Goal: Task Accomplishment & Management: Manage account settings

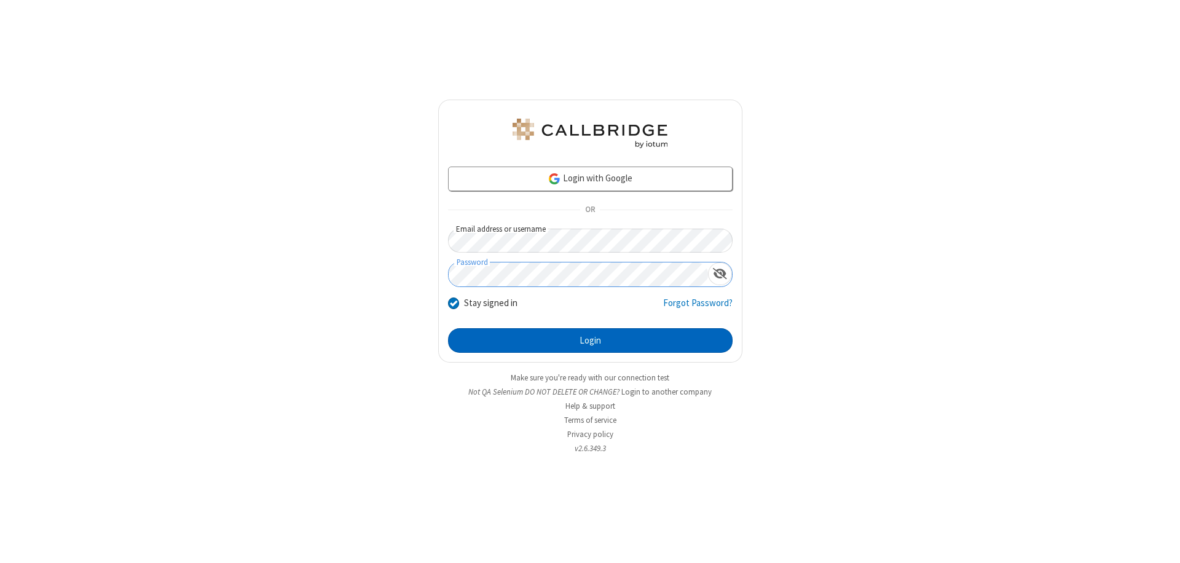
click at [590, 341] on button "Login" at bounding box center [590, 340] width 285 height 25
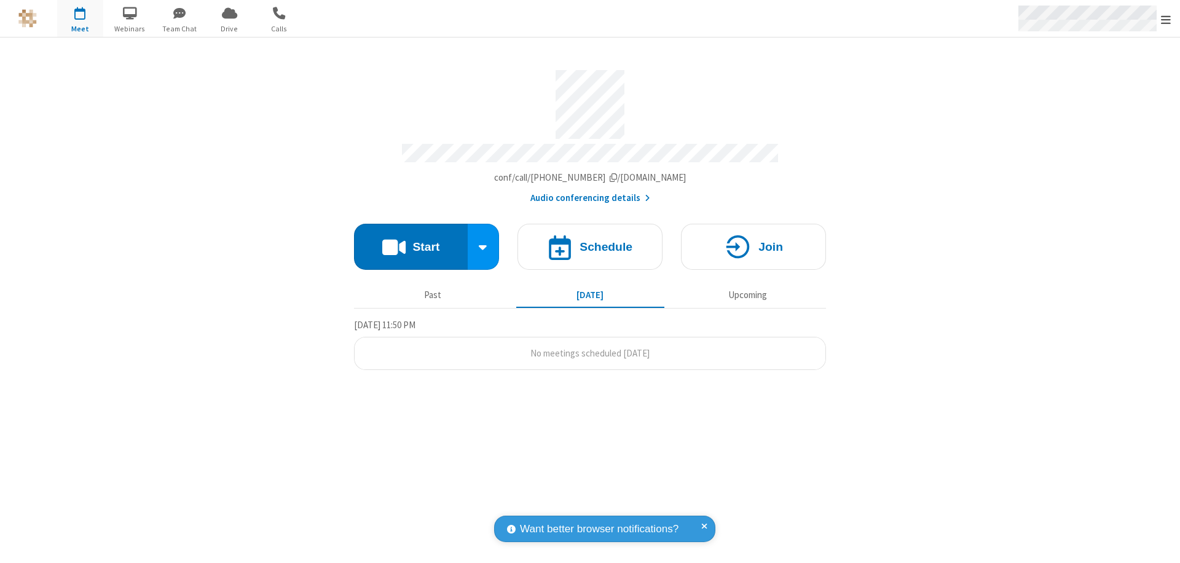
click at [1166, 19] on span "Open menu" at bounding box center [1166, 20] width 10 height 12
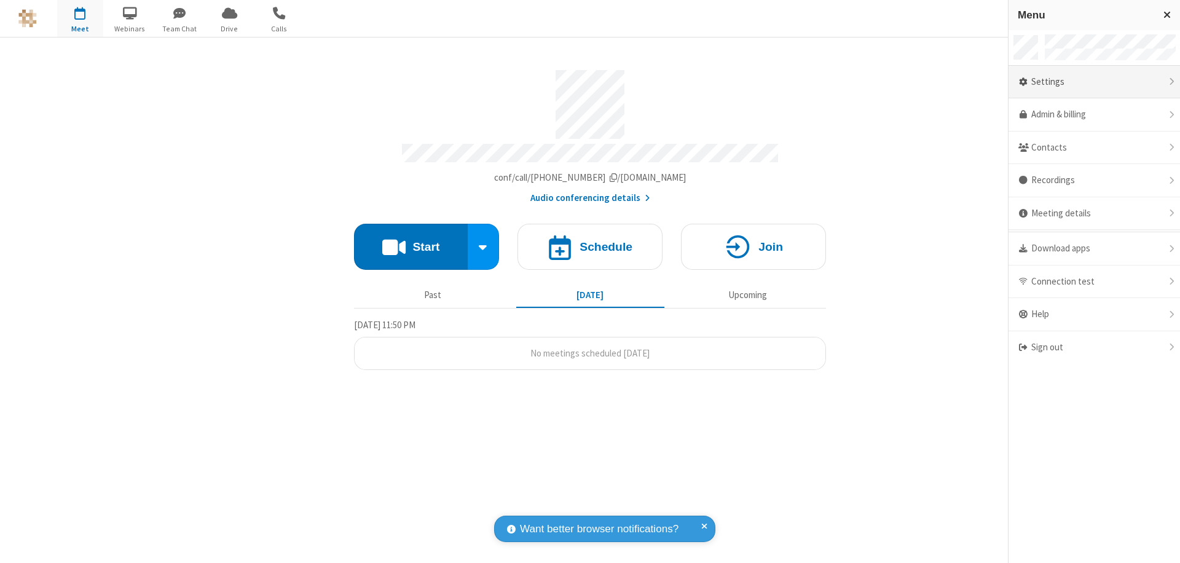
click at [1094, 82] on div "Settings" at bounding box center [1095, 82] width 172 height 33
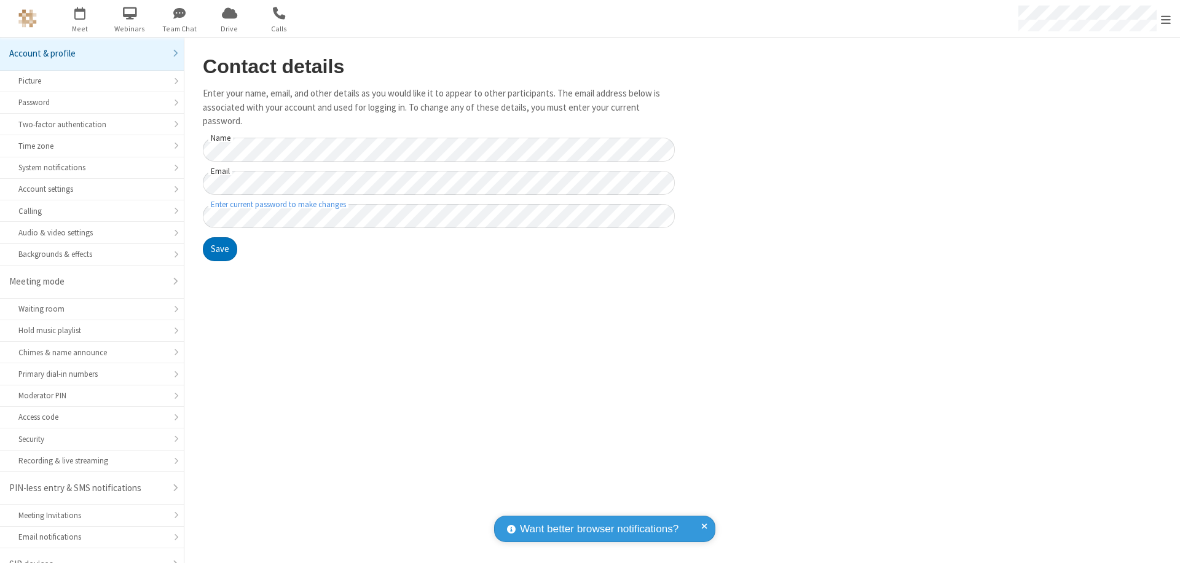
scroll to position [17, 0]
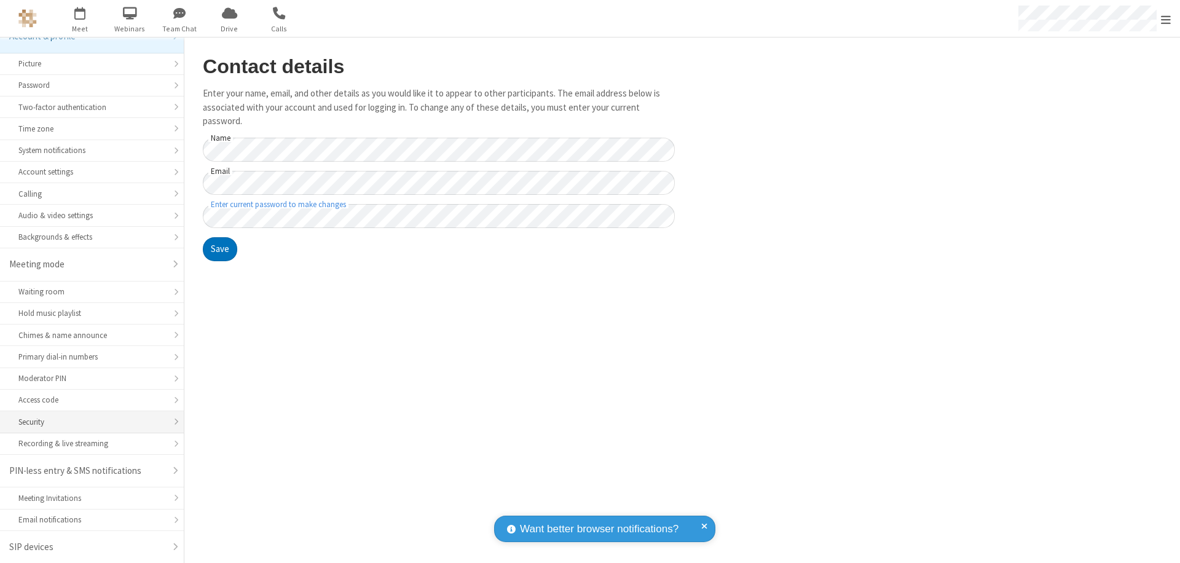
click at [87, 422] on div "Security" at bounding box center [91, 422] width 147 height 12
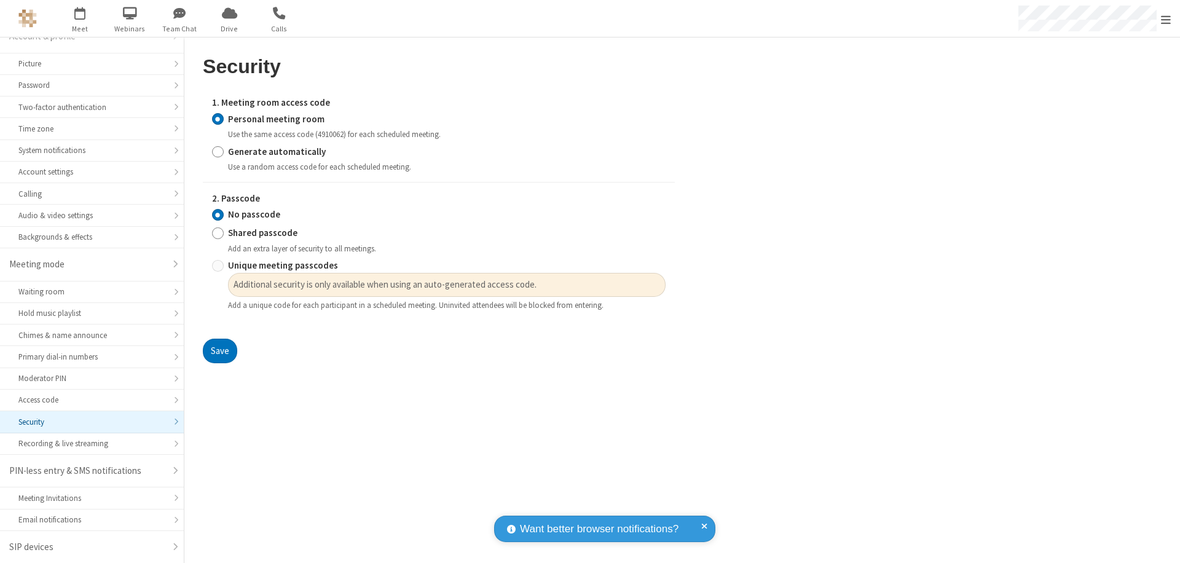
click at [218, 151] on input "Generate automatically" at bounding box center [218, 151] width 12 height 13
radio input "true"
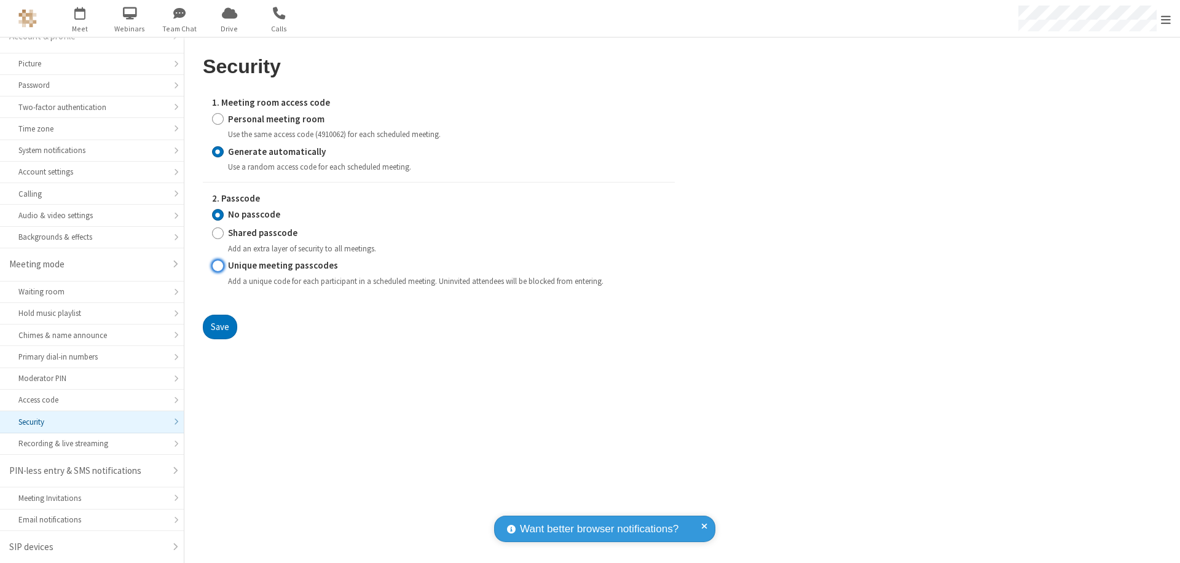
click at [218, 266] on input "Unique meeting passcodes" at bounding box center [218, 265] width 12 height 13
radio input "true"
click at [219, 326] on button "Save" at bounding box center [220, 327] width 34 height 25
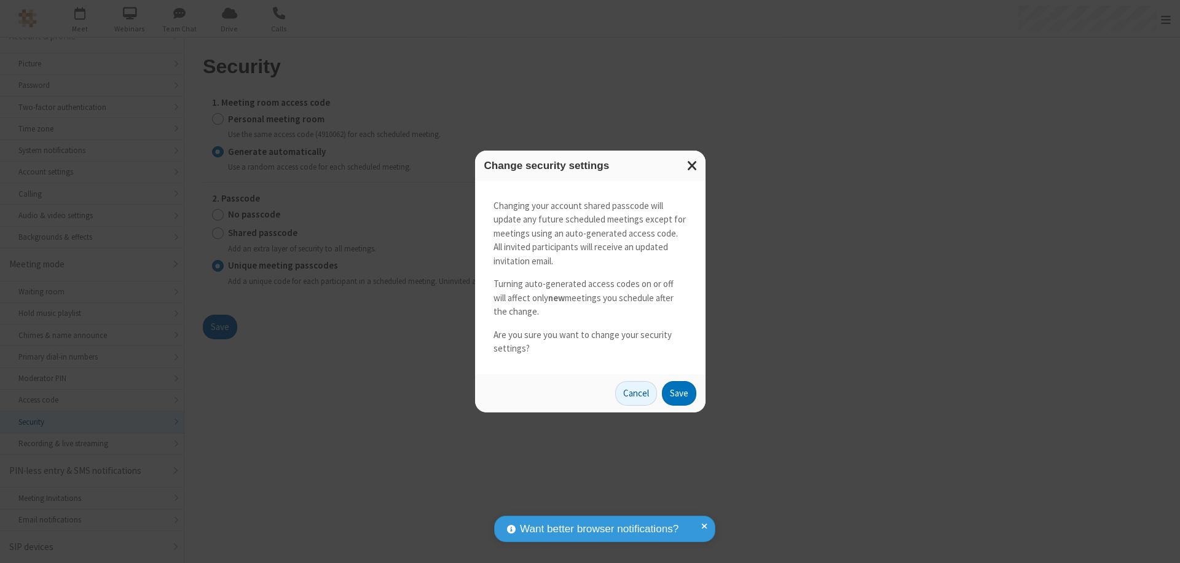
click at [679, 393] on button "Save" at bounding box center [679, 393] width 34 height 25
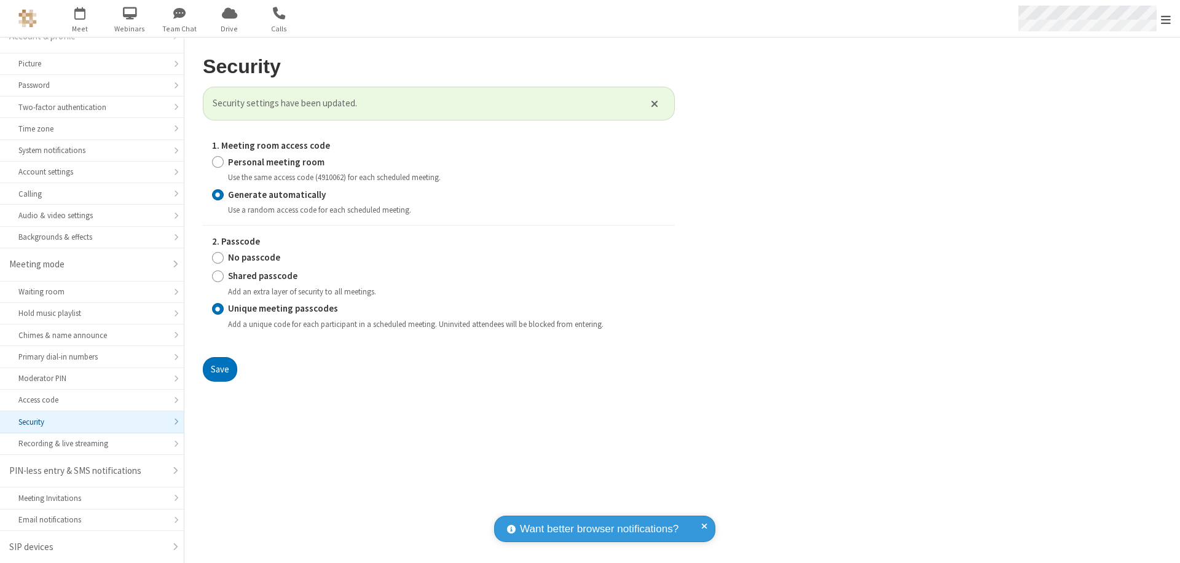
click at [1166, 19] on span "Open menu" at bounding box center [1166, 20] width 10 height 12
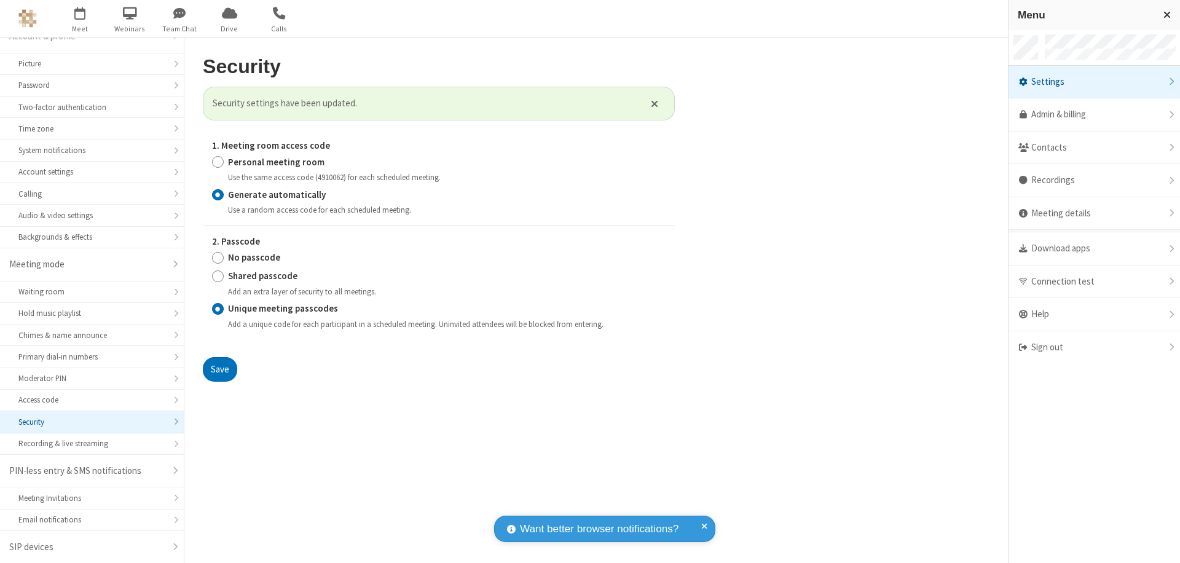
click at [80, 18] on span "button" at bounding box center [80, 12] width 46 height 21
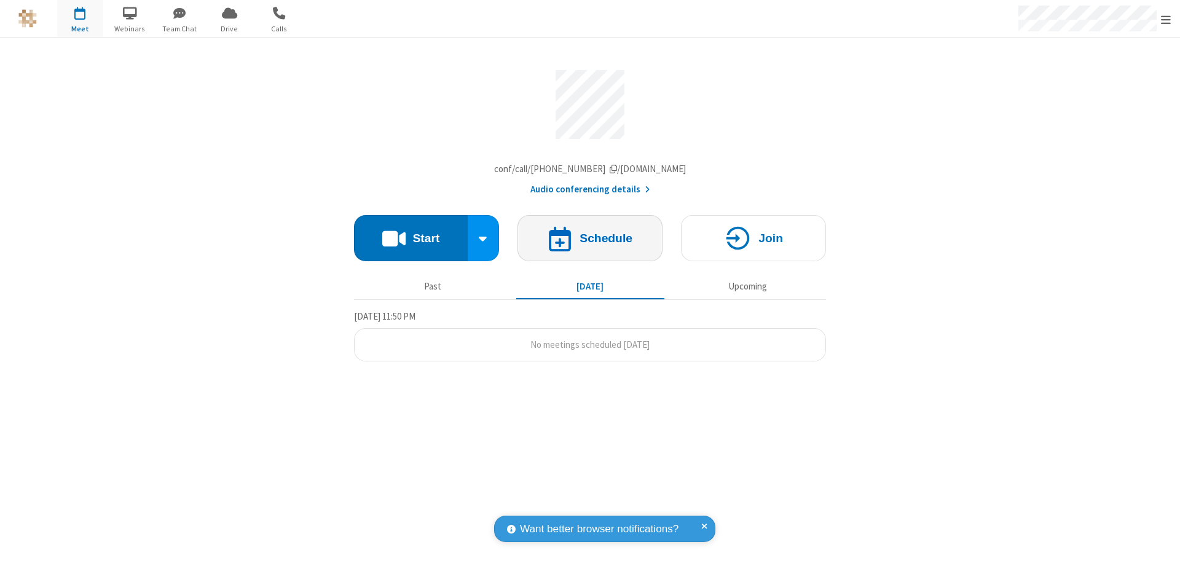
click at [590, 241] on h4 "Schedule" at bounding box center [606, 238] width 53 height 12
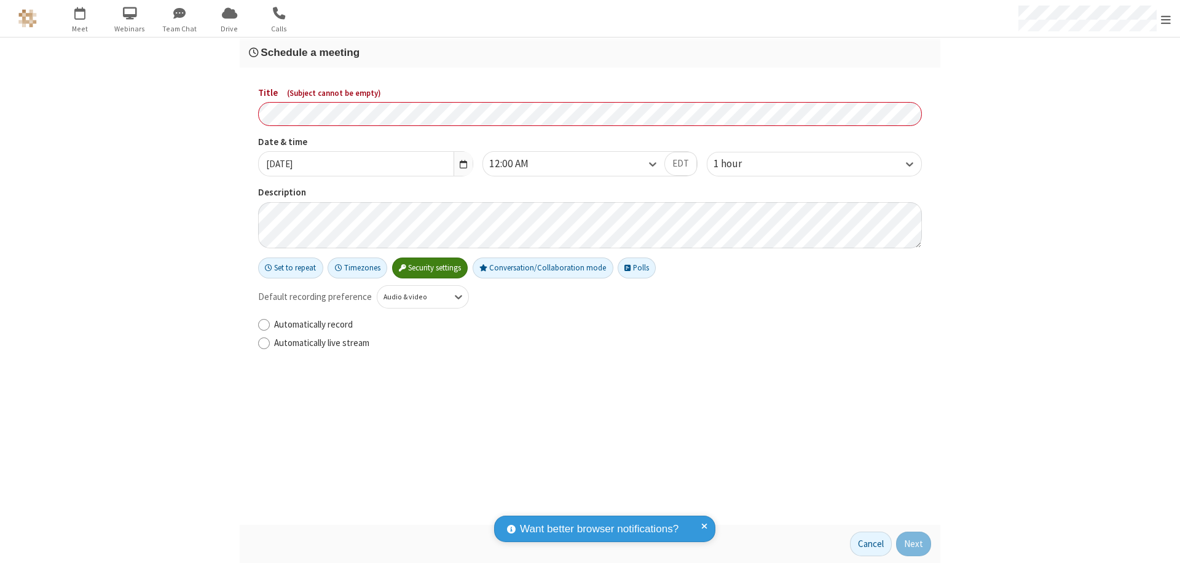
click at [590, 52] on h3 "Schedule a meeting" at bounding box center [590, 53] width 682 height 12
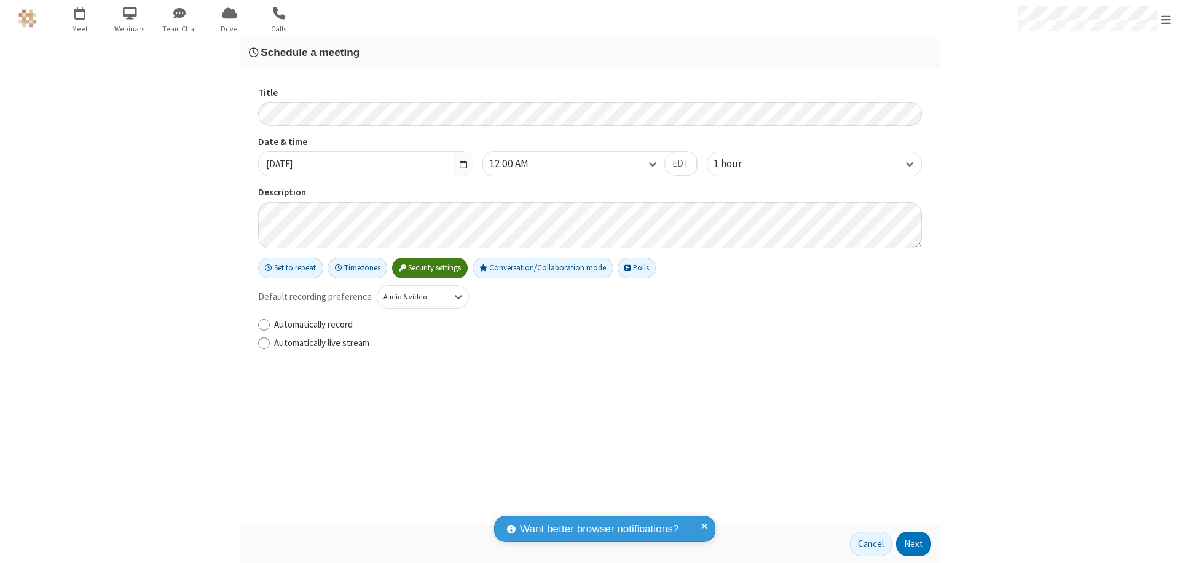
click at [914, 544] on button "Next" at bounding box center [913, 544] width 35 height 25
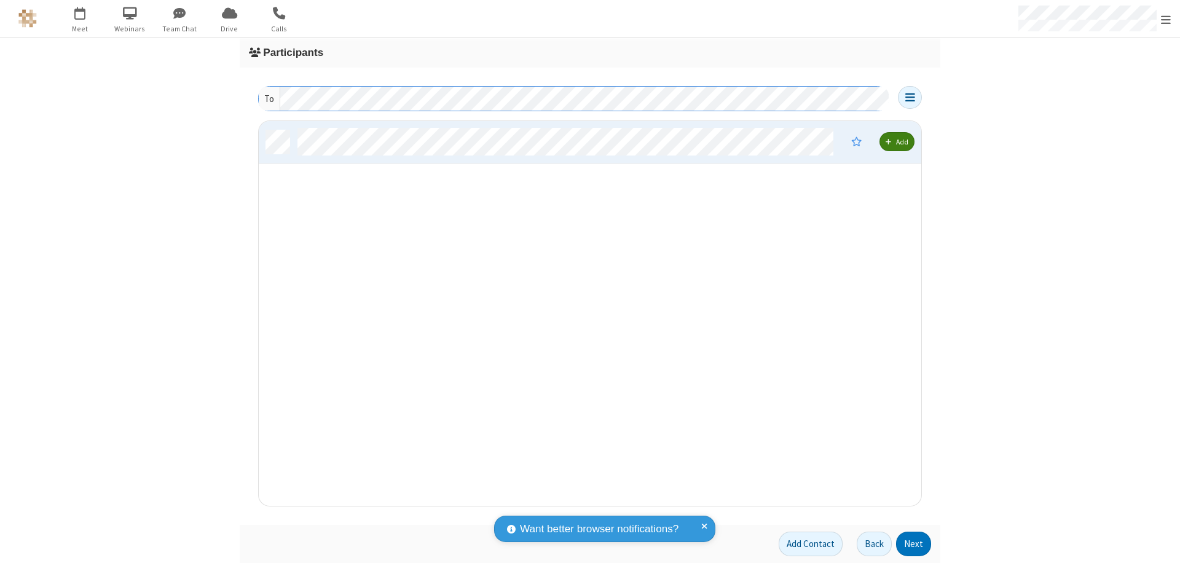
scroll to position [376, 654]
click at [914, 544] on button "Next" at bounding box center [913, 544] width 35 height 25
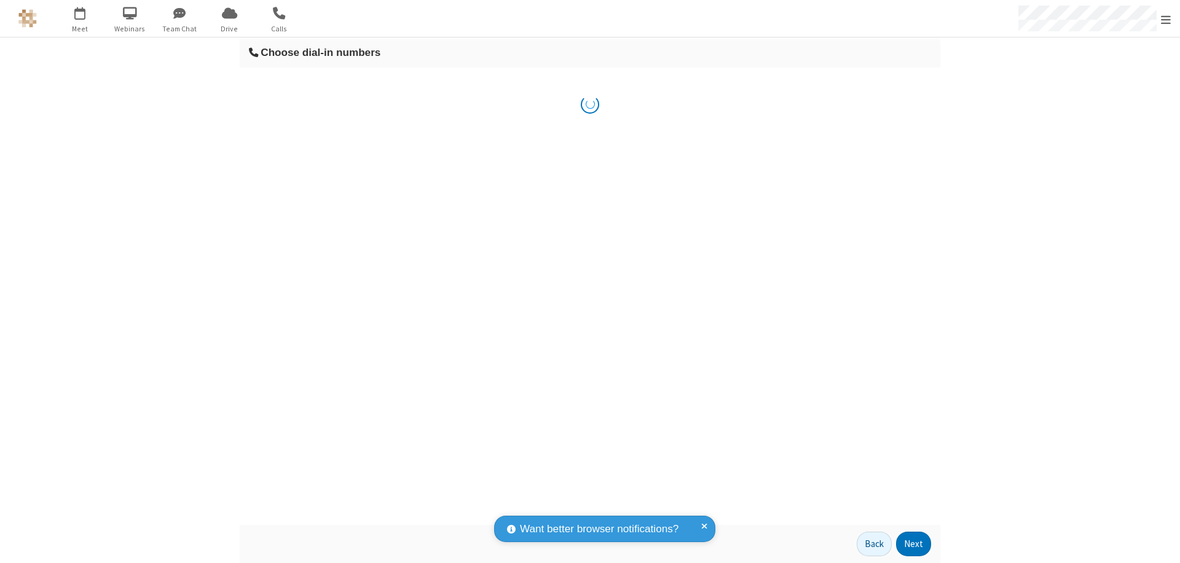
click at [914, 544] on button "Next" at bounding box center [913, 544] width 35 height 25
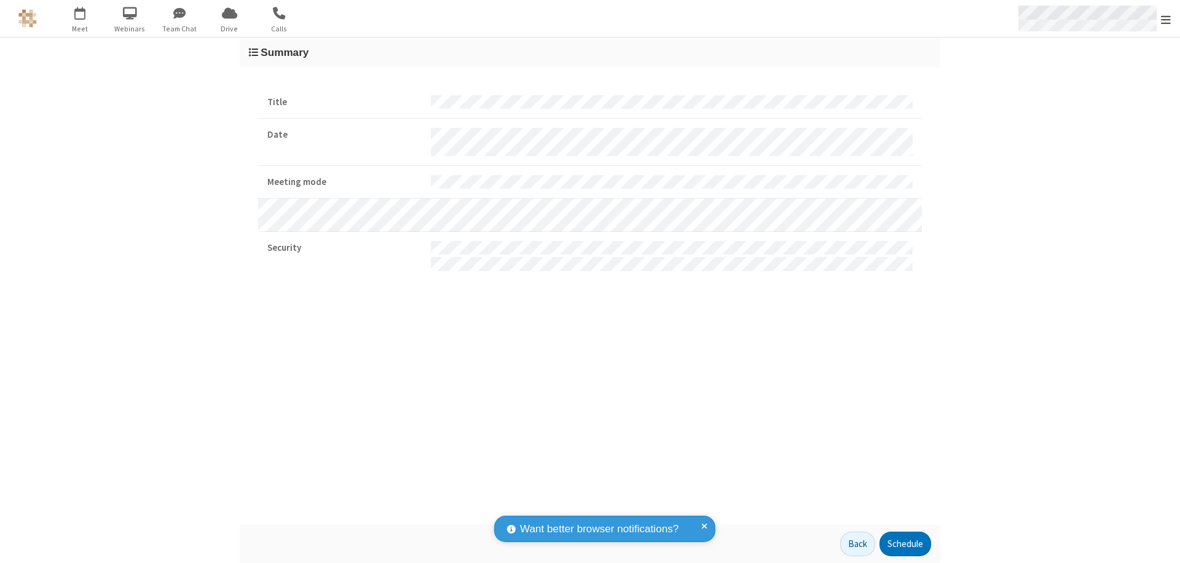
click at [1166, 19] on span "Open menu" at bounding box center [1166, 20] width 10 height 12
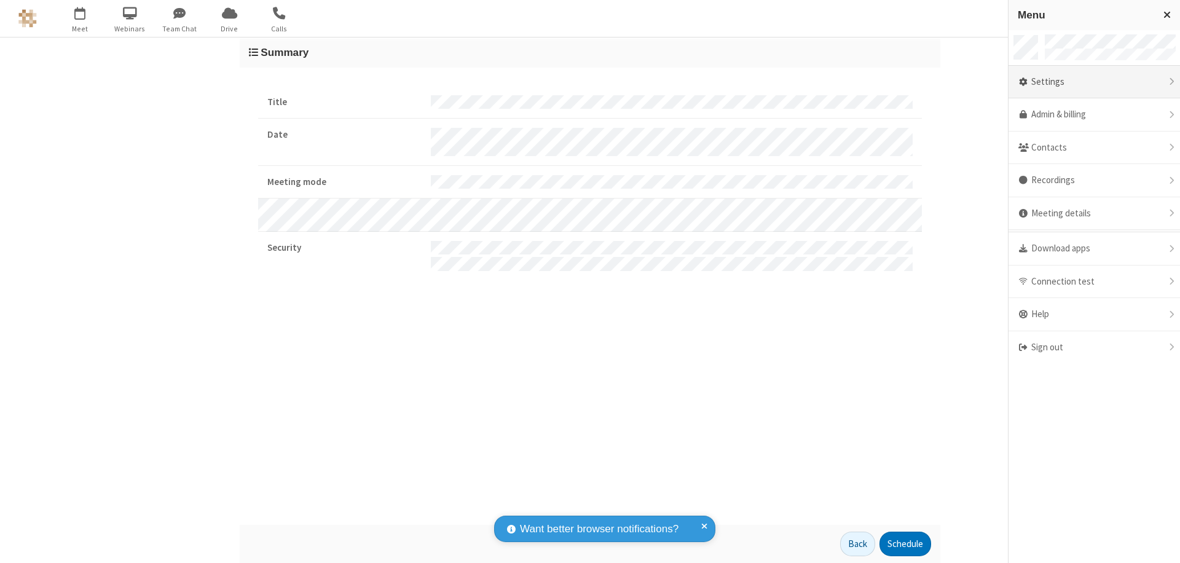
click at [1094, 82] on div "Settings" at bounding box center [1095, 82] width 172 height 33
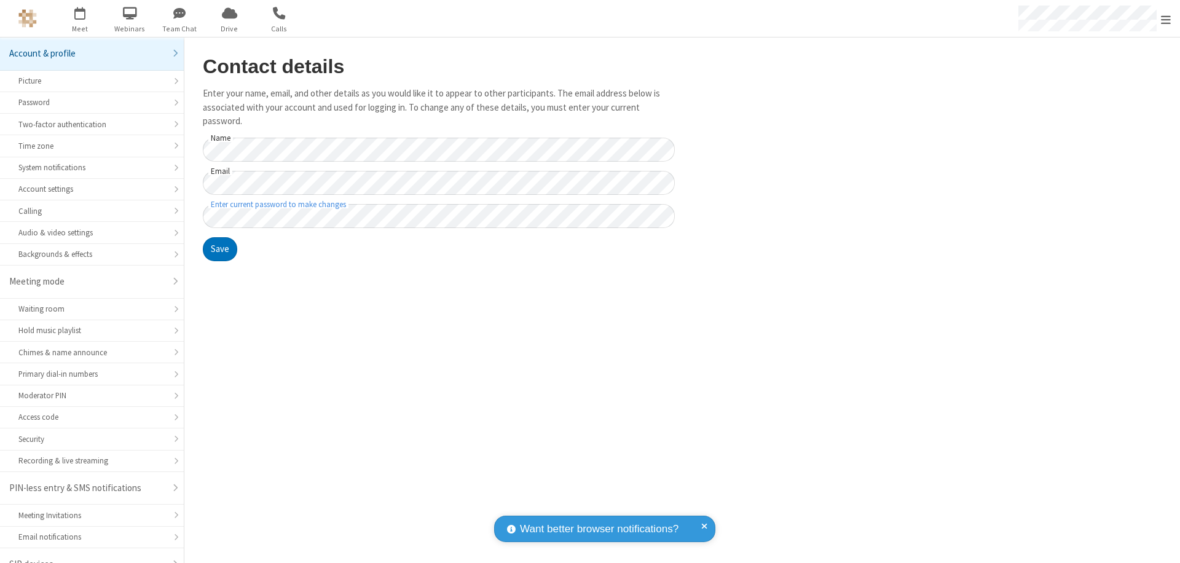
scroll to position [17, 0]
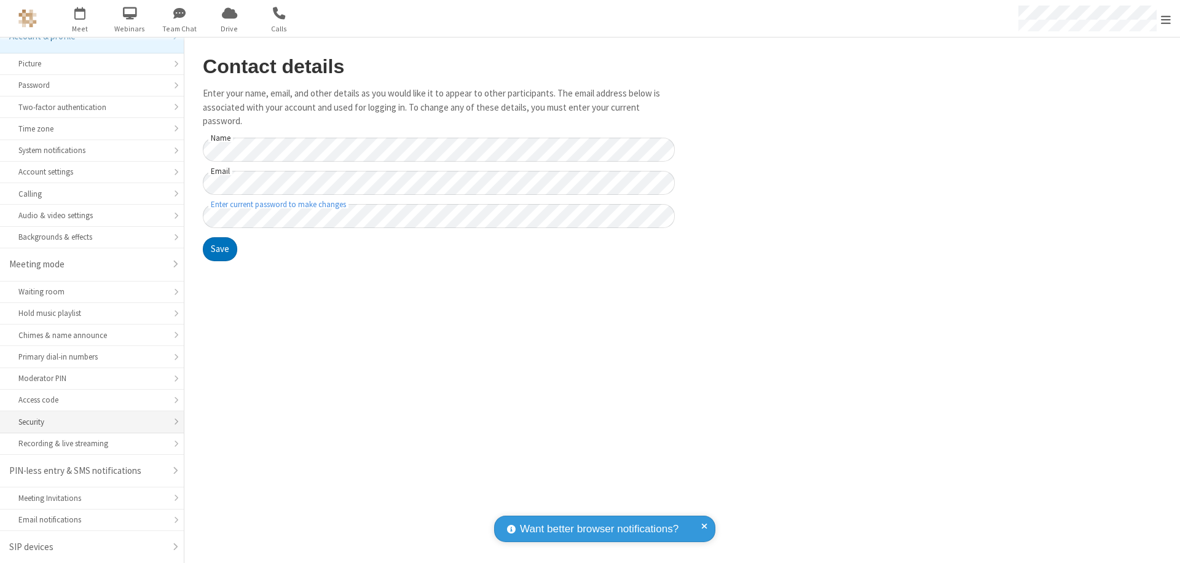
click at [87, 422] on div "Security" at bounding box center [91, 422] width 147 height 12
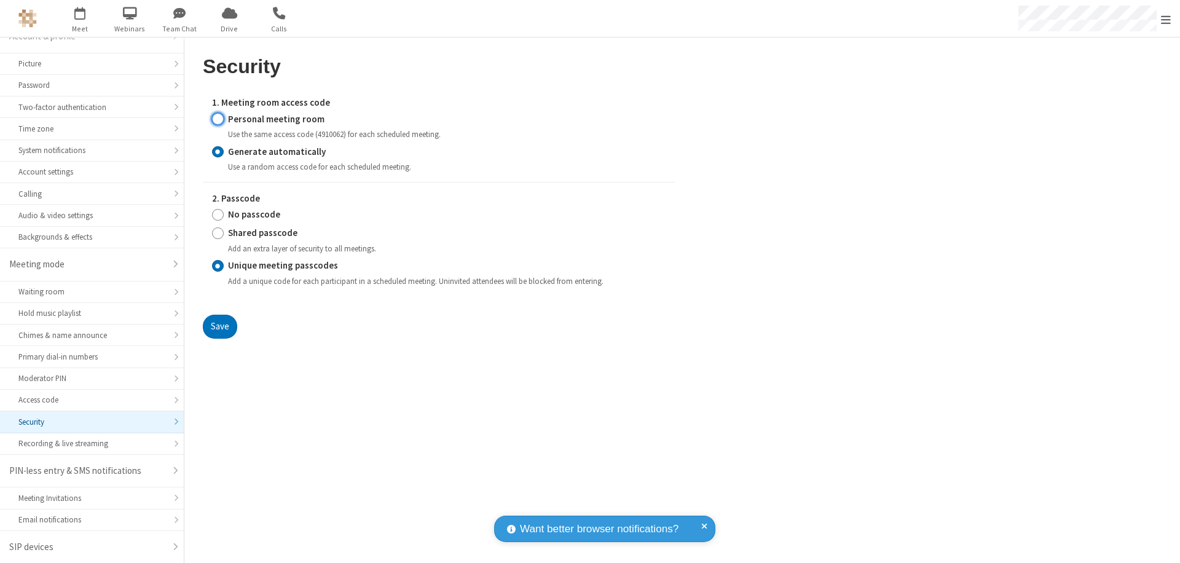
click at [218, 119] on input "Personal meeting room" at bounding box center [218, 119] width 12 height 13
radio input "true"
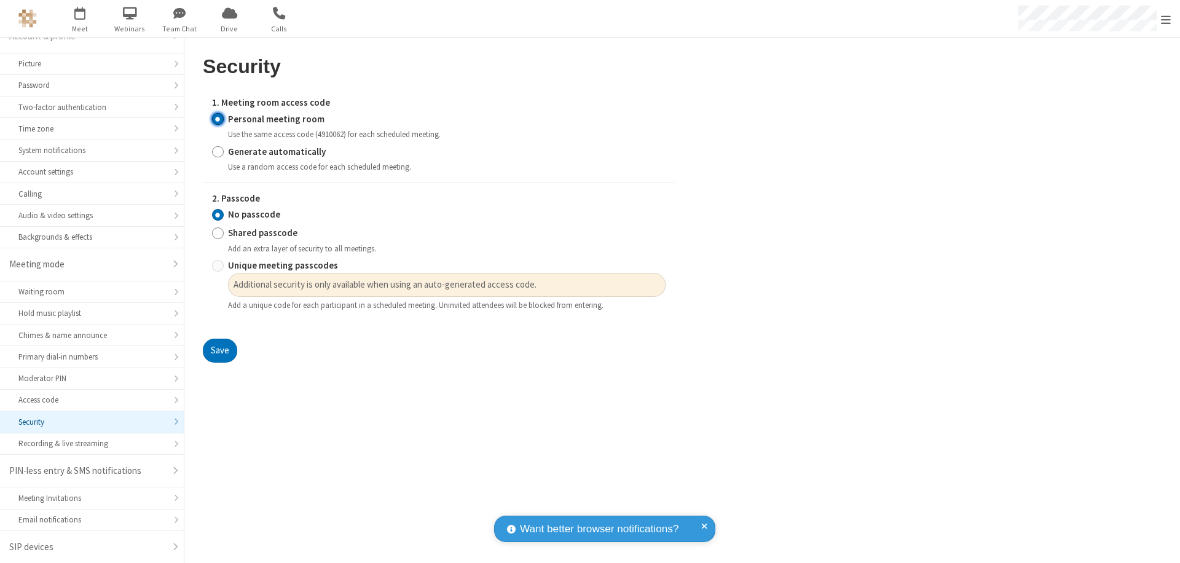
click at [218, 215] on input "No passcode" at bounding box center [218, 214] width 12 height 13
click at [219, 351] on button "Save" at bounding box center [220, 351] width 34 height 25
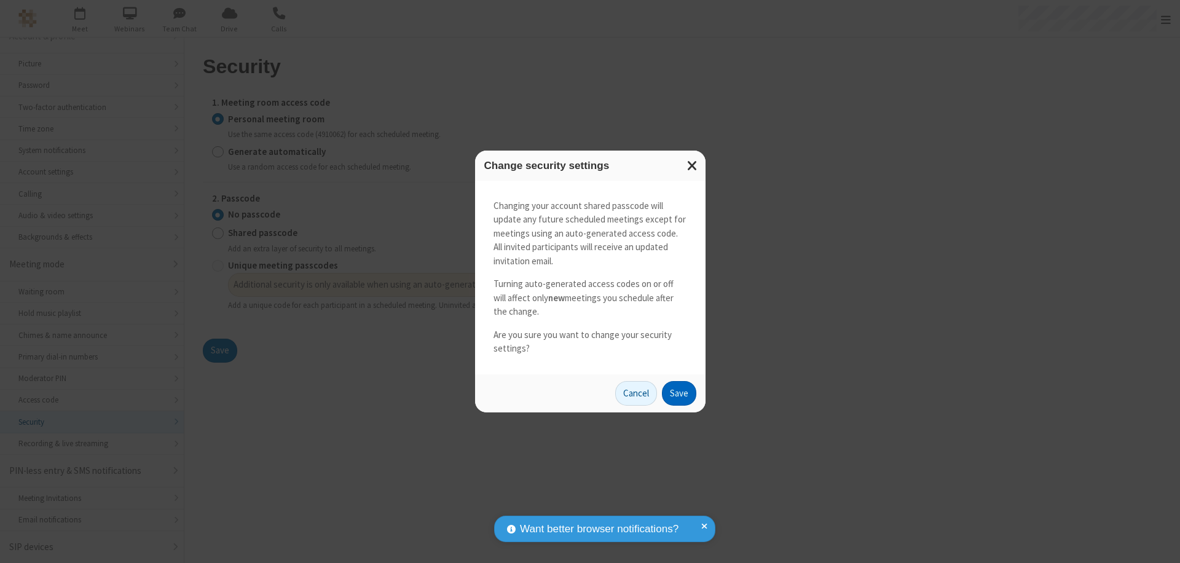
click at [679, 393] on button "Save" at bounding box center [679, 393] width 34 height 25
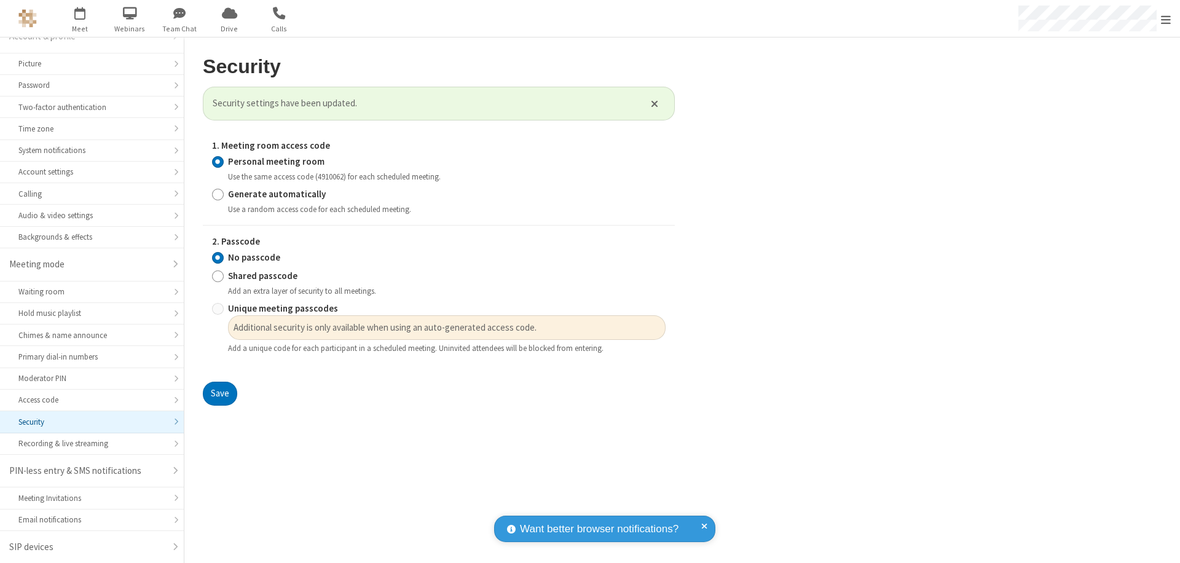
click at [1166, 18] on span "Open menu" at bounding box center [1166, 20] width 10 height 12
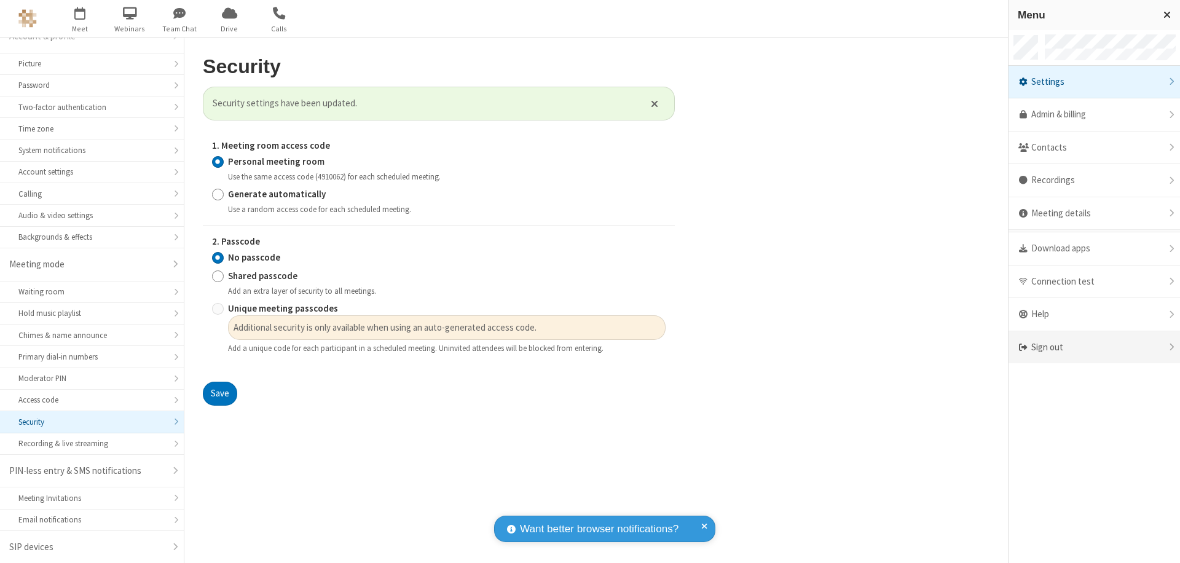
click at [1094, 347] on div "Sign out" at bounding box center [1095, 347] width 172 height 33
